Goal: Information Seeking & Learning: Check status

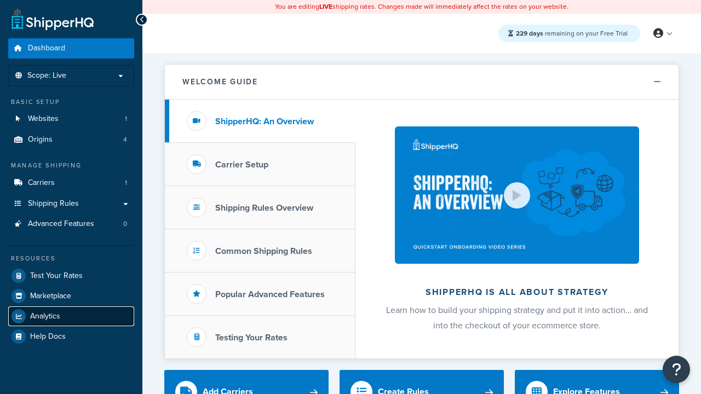
click at [45, 316] on span "Analytics" at bounding box center [45, 316] width 30 height 9
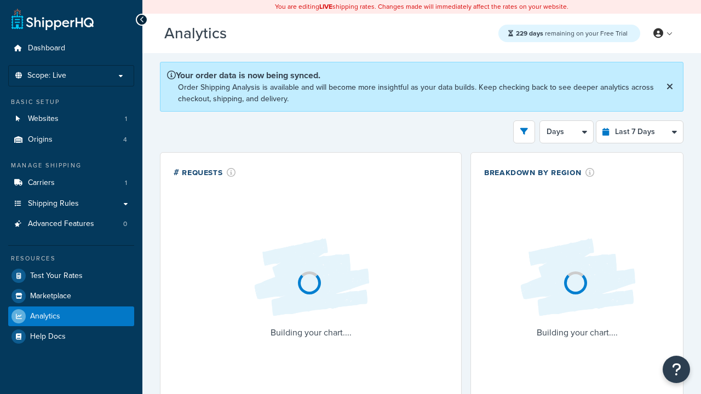
select select "last_7_days"
